Goal: Task Accomplishment & Management: Manage account settings

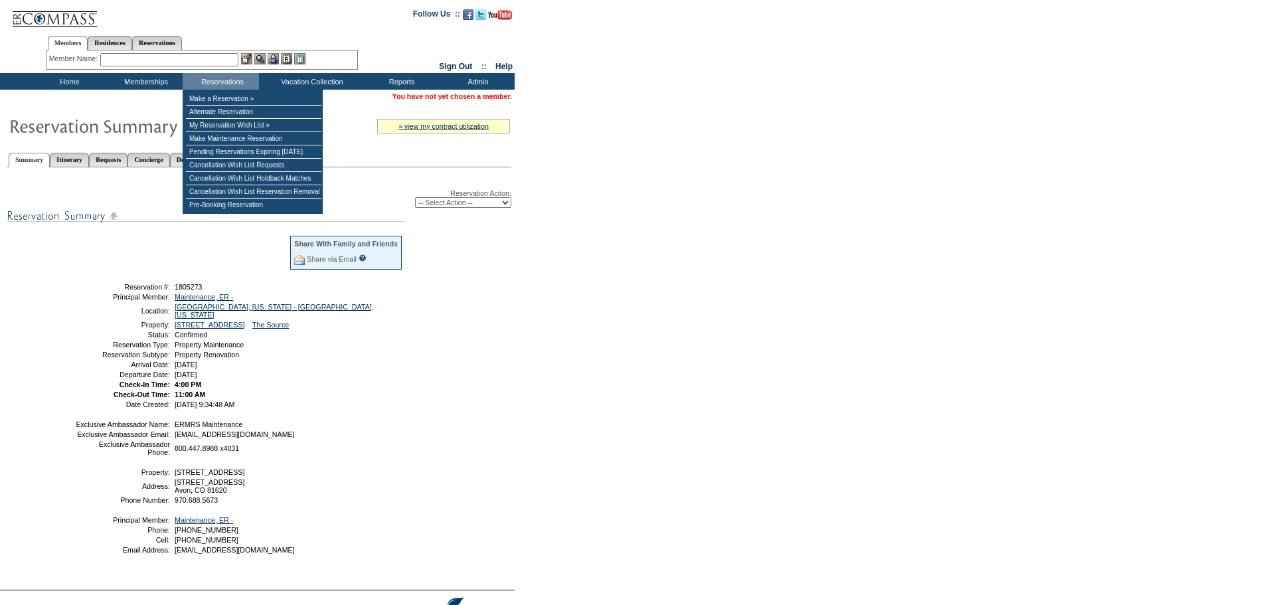
click at [501, 207] on select "-- Select Action -- Modify Reservation Dates Modify Reservation Cost Modify Occ…" at bounding box center [463, 202] width 96 height 11
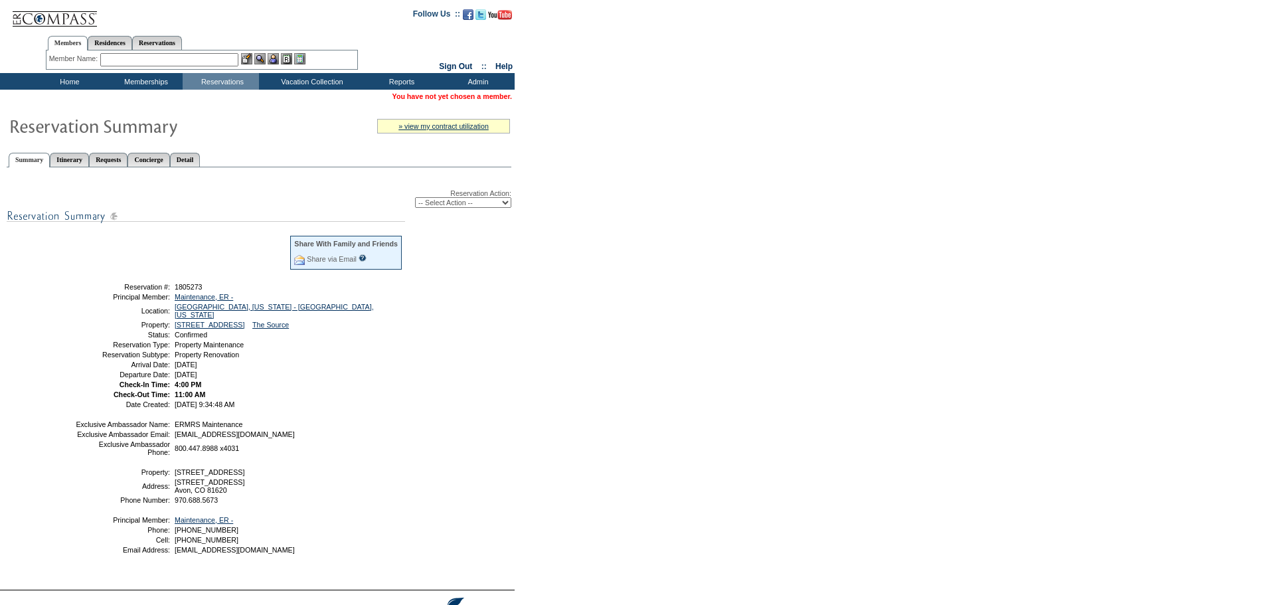
click at [459, 308] on div "Reservation Action: -- Select Action -- Modify Reservation Dates Modify Reserva…" at bounding box center [259, 377] width 505 height 405
click at [442, 205] on select "-- Select Action -- Modify Reservation Dates Modify Reservation Cost Modify Occ…" at bounding box center [463, 202] width 96 height 11
select select "CancelRes"
click at [415, 199] on select "-- Select Action -- Modify Reservation Dates Modify Reservation Cost Modify Occ…" at bounding box center [463, 202] width 96 height 11
click at [450, 206] on select "-- Select Action -- Modify Reservation Dates Modify Reservation Cost Modify Occ…" at bounding box center [463, 202] width 96 height 11
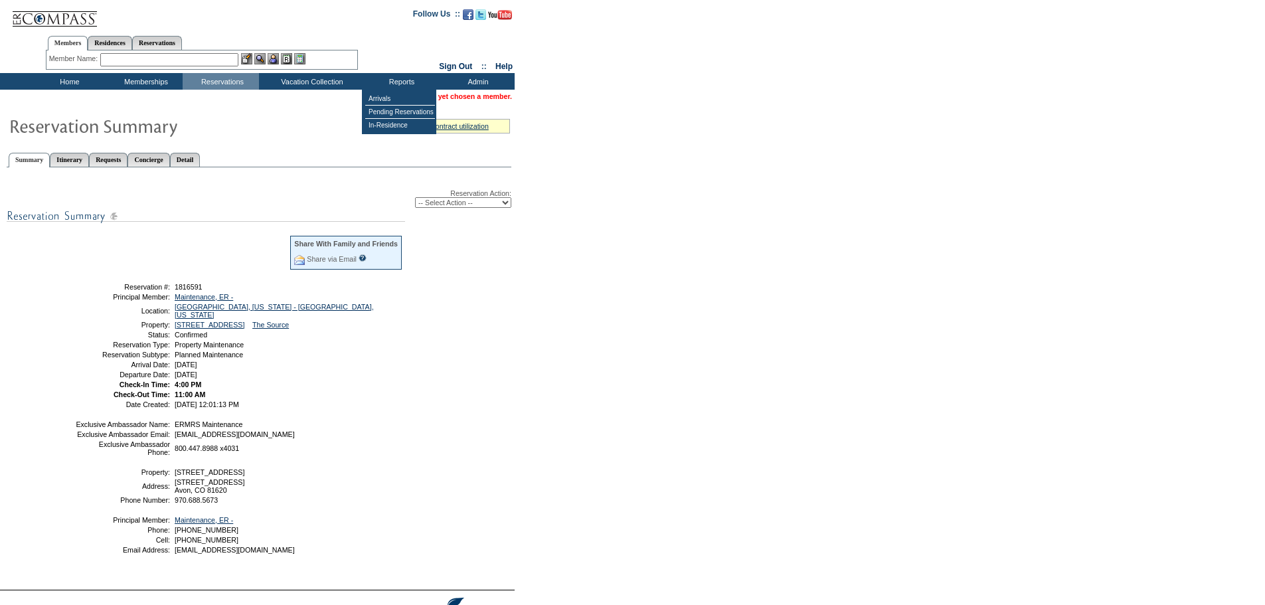
select select "CancelRes"
click at [415, 199] on select "-- Select Action -- Modify Reservation Dates Modify Reservation Cost Modify Occ…" at bounding box center [463, 202] width 96 height 11
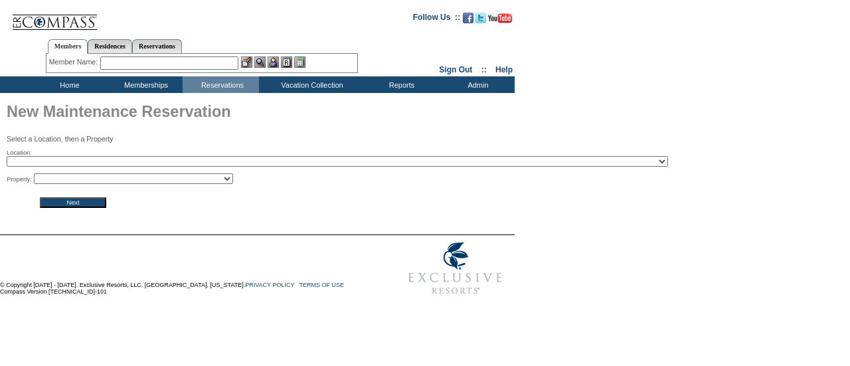
click at [207, 163] on select "2024 The Founders Cup - Eden Club Founders Cup 2025 Kentucky Derby - 2025 Kentu…" at bounding box center [338, 161] width 662 height 11
select select "261"
click at [7, 157] on select "2024 The Founders Cup - Eden Club Founders Cup 2025 Kentucky Derby - 2025 Kentu…" at bounding box center [338, 161] width 662 height 11
